Goal: Task Accomplishment & Management: Manage account settings

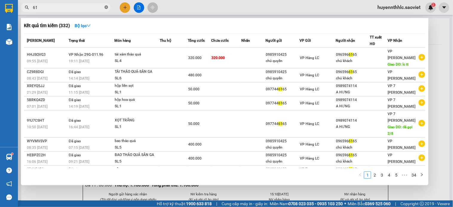
click at [105, 7] on icon "close-circle" at bounding box center [107, 7] width 4 height 4
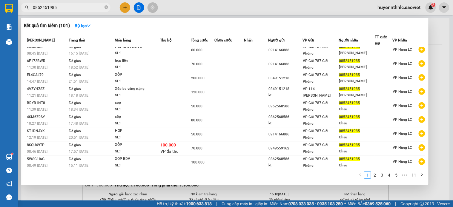
scroll to position [21, 0]
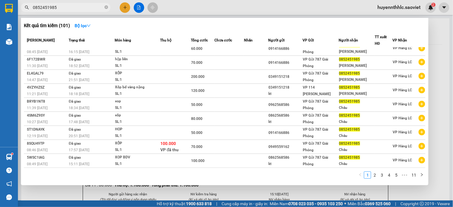
type input "0852451985"
click at [429, 8] on div at bounding box center [226, 103] width 453 height 207
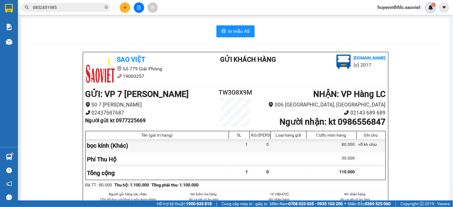
click at [433, 7] on span "2" at bounding box center [433, 5] width 2 height 4
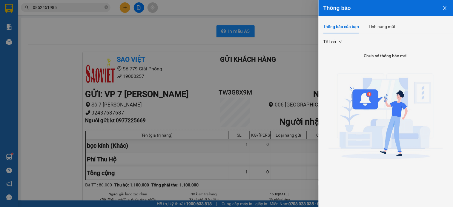
click at [445, 7] on icon "close" at bounding box center [444, 8] width 3 height 4
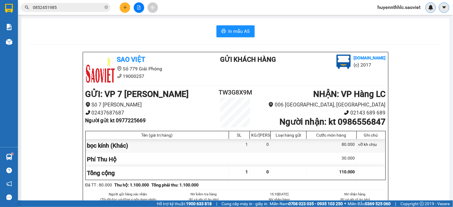
click at [445, 7] on icon "caret-down" at bounding box center [444, 7] width 4 height 2
click at [362, 20] on div "In mẫu A5 Sao Việt Số 779 Giải Phóng 19000257 Gửi khách hàng Vexere.com (c) 201…" at bounding box center [235, 154] width 429 height 272
drag, startPoint x: 435, startPoint y: 0, endPoint x: 308, endPoint y: 21, distance: 129.2
click at [308, 21] on div "In mẫu A5 Sao Việt Số 779 Giải Phóng 19000257 Gửi khách hàng Vexere.com (c) 201…" at bounding box center [235, 154] width 429 height 272
click at [449, 8] on button at bounding box center [444, 7] width 10 height 10
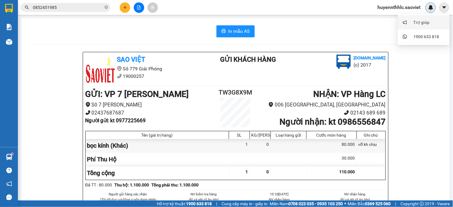
click at [433, 21] on div "Trợ giúp" at bounding box center [423, 22] width 45 height 11
click at [402, 10] on span "huyennthhlc.saoviet" at bounding box center [399, 7] width 53 height 7
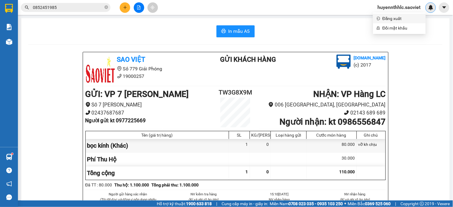
click at [395, 20] on span "Đăng xuất" at bounding box center [403, 18] width 40 height 7
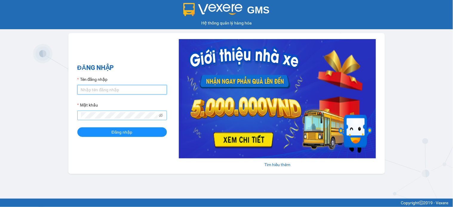
type input "huyennthhlc.saoviet"
drag, startPoint x: 41, startPoint y: 76, endPoint x: 41, endPoint y: 71, distance: 4.8
click at [41, 71] on div "GMS Hệ thống quản lý hàng hóa ĐĂNG NHẬP Tên đăng nhập huyennthhlc.saoviet Mật k…" at bounding box center [226, 99] width 453 height 199
